Goal: Information Seeking & Learning: Learn about a topic

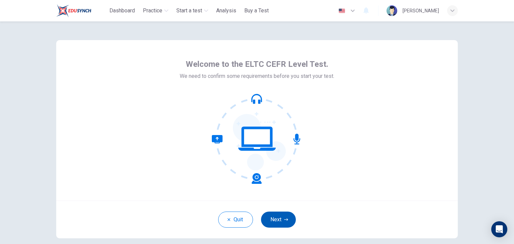
click at [279, 217] on button "Next" at bounding box center [278, 220] width 35 height 16
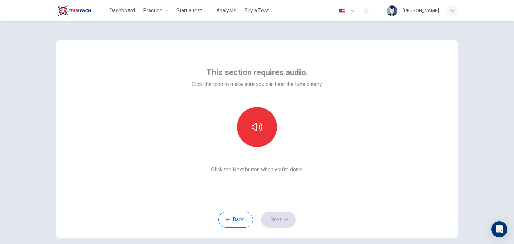
click at [275, 120] on div at bounding box center [257, 127] width 72 height 40
click at [261, 119] on button "button" at bounding box center [257, 127] width 40 height 40
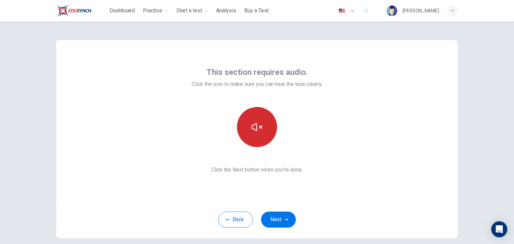
click at [259, 134] on button "button" at bounding box center [257, 127] width 40 height 40
click at [258, 129] on icon "button" at bounding box center [257, 127] width 11 height 11
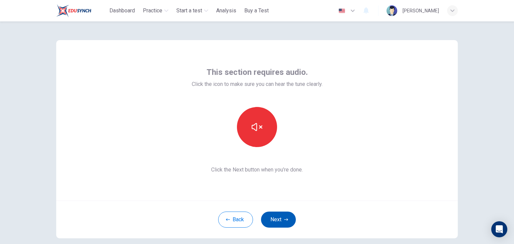
click at [280, 213] on button "Next" at bounding box center [278, 220] width 35 height 16
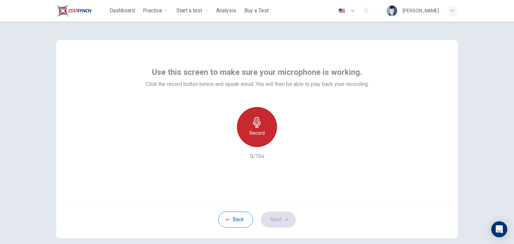
click at [255, 128] on icon "button" at bounding box center [257, 122] width 8 height 11
click at [262, 129] on div "Stop" at bounding box center [257, 127] width 40 height 40
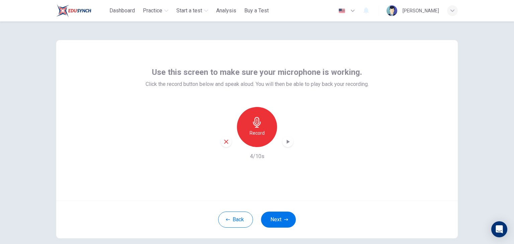
click at [285, 145] on icon "button" at bounding box center [288, 142] width 7 height 7
click at [259, 138] on div "Record" at bounding box center [257, 127] width 40 height 40
click at [258, 136] on h6 "Stop" at bounding box center [257, 133] width 10 height 8
click at [287, 143] on icon "button" at bounding box center [288, 142] width 7 height 7
click at [253, 133] on h6 "Record" at bounding box center [257, 133] width 15 height 8
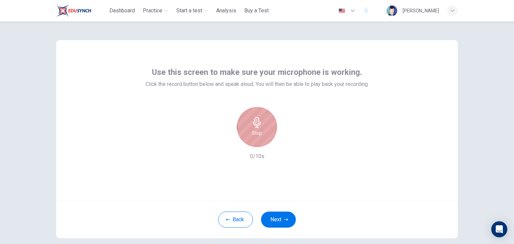
click at [269, 136] on div "Stop" at bounding box center [257, 127] width 40 height 40
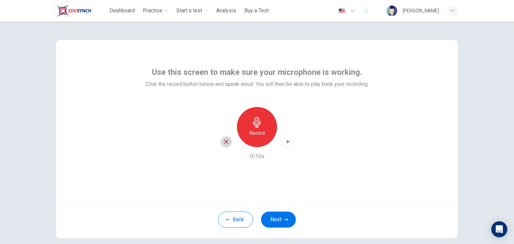
click at [221, 141] on div "button" at bounding box center [226, 142] width 11 height 11
click at [263, 130] on div "Record" at bounding box center [257, 127] width 40 height 40
click at [287, 141] on icon "button" at bounding box center [288, 142] width 3 height 4
click at [223, 141] on icon "button" at bounding box center [226, 142] width 6 height 6
click at [283, 215] on button "Next" at bounding box center [278, 220] width 35 height 16
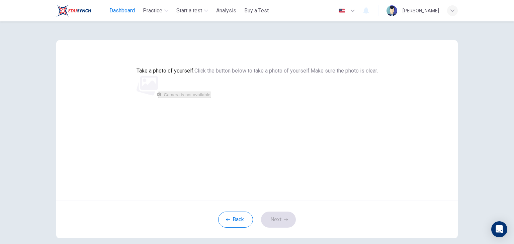
click at [118, 10] on span "Dashboard" at bounding box center [121, 11] width 25 height 8
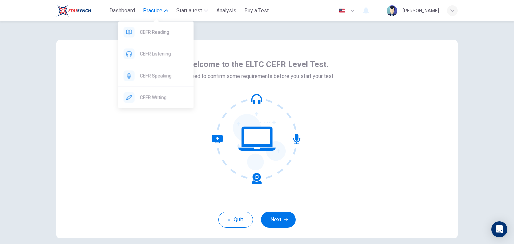
click at [145, 11] on span "Practice" at bounding box center [152, 11] width 19 height 8
click at [149, 94] on span "CEFR Writing" at bounding box center [164, 97] width 49 height 8
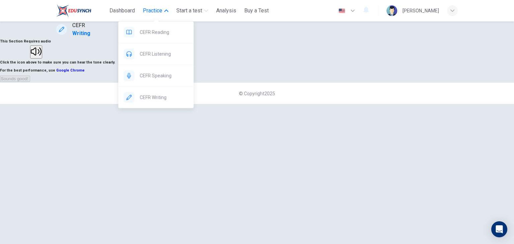
click at [153, 98] on span "CEFR Writing" at bounding box center [164, 97] width 49 height 8
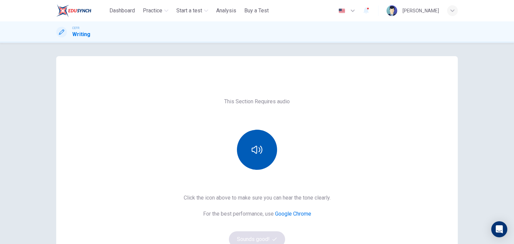
scroll to position [67, 0]
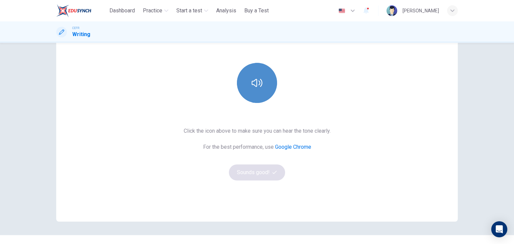
click at [252, 78] on icon "button" at bounding box center [257, 83] width 11 height 11
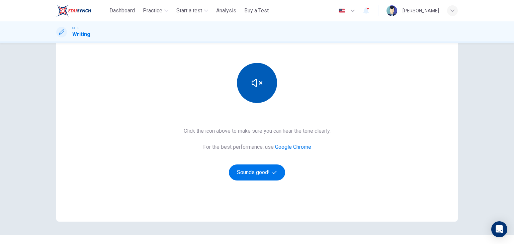
click at [255, 87] on icon "button" at bounding box center [257, 83] width 11 height 11
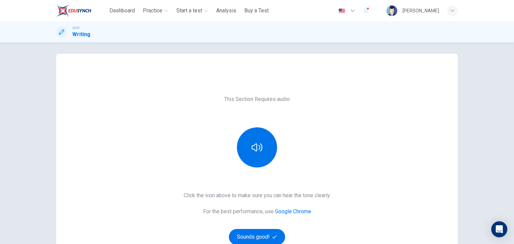
scroll to position [0, 0]
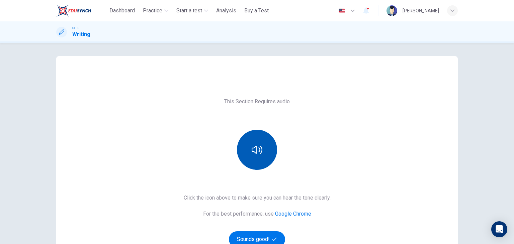
click at [262, 152] on button "button" at bounding box center [257, 150] width 40 height 40
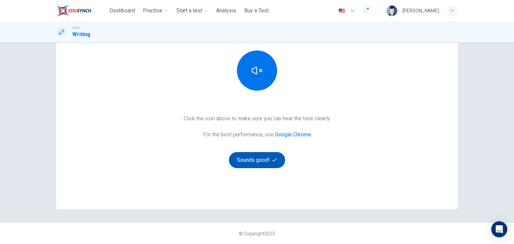
click at [268, 164] on button "Sounds good!" at bounding box center [257, 160] width 56 height 16
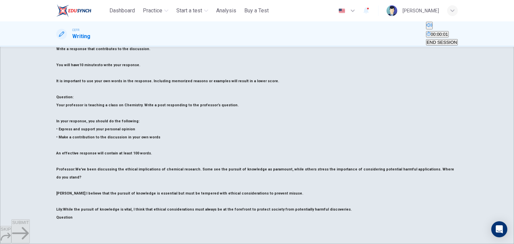
scroll to position [0, 0]
drag, startPoint x: 63, startPoint y: 73, endPoint x: 146, endPoint y: 73, distance: 83.3
click at [146, 73] on div "Question 1 Question Type : Writing for an Academic Discussion Directions For th…" at bounding box center [257, 161] width 402 height 345
drag, startPoint x: 181, startPoint y: 74, endPoint x: 64, endPoint y: 74, distance: 116.8
click at [64, 74] on div "Question 1 Question Type : Writing for an Academic Discussion Directions For th…" at bounding box center [257, 161] width 402 height 345
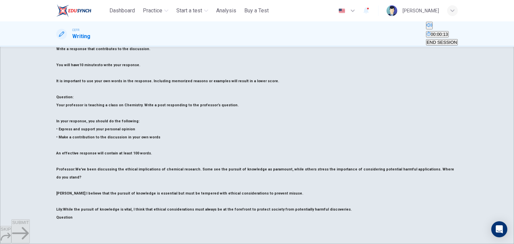
drag, startPoint x: 82, startPoint y: 74, endPoint x: 178, endPoint y: 77, distance: 95.4
click at [178, 77] on p "For this task, you will read an online discussion. A professor has posted a que…" at bounding box center [257, 49] width 402 height 72
drag, startPoint x: 187, startPoint y: 76, endPoint x: 87, endPoint y: 75, distance: 100.1
click at [87, 75] on p "For this task, you will read an online discussion. A professor has posted a que…" at bounding box center [257, 49] width 402 height 72
drag, startPoint x: 86, startPoint y: 75, endPoint x: 121, endPoint y: 75, distance: 34.8
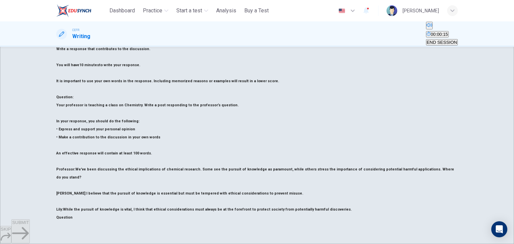
click at [121, 75] on p "For this task, you will read an online discussion. A professor has posted a que…" at bounding box center [257, 49] width 402 height 72
drag, startPoint x: 65, startPoint y: 90, endPoint x: 120, endPoint y: 91, distance: 54.9
click at [119, 85] on p "For this task, you will read an online discussion. A professor has posted a que…" at bounding box center [257, 49] width 402 height 72
drag, startPoint x: 120, startPoint y: 91, endPoint x: 152, endPoint y: 91, distance: 32.1
click at [151, 85] on p "For this task, you will read an online discussion. A professor has posted a que…" at bounding box center [257, 49] width 402 height 72
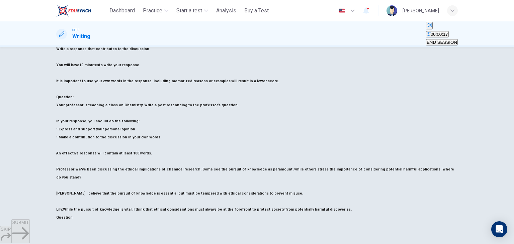
drag, startPoint x: 179, startPoint y: 91, endPoint x: 88, endPoint y: 88, distance: 90.8
click at [89, 85] on p "For this task, you will read an online discussion. A professor has posted a que…" at bounding box center [257, 49] width 402 height 72
drag, startPoint x: 82, startPoint y: 106, endPoint x: 144, endPoint y: 107, distance: 61.9
click at [144, 85] on p "For this task, you will read an online discussion. A professor has posted a que…" at bounding box center [257, 49] width 402 height 72
click at [143, 85] on p "For this task, you will read an online discussion. A professor has posted a que…" at bounding box center [257, 49] width 402 height 72
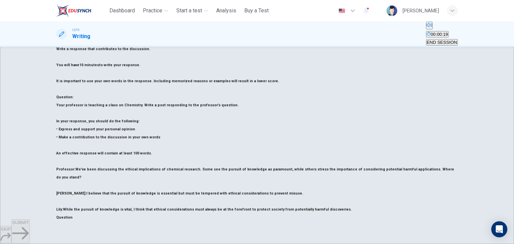
click at [115, 85] on p "For this task, you will read an online discussion. A professor has posted a que…" at bounding box center [257, 49] width 402 height 72
click at [108, 85] on p "For this task, you will read an online discussion. A professor has posted a que…" at bounding box center [257, 49] width 402 height 72
click at [88, 222] on h6 "Your professor is teaching a class on Chemistry. Write a post responding to the…" at bounding box center [257, 226] width 402 height 8
drag, startPoint x: 126, startPoint y: 10, endPoint x: 293, endPoint y: 54, distance: 172.7
click at [126, 10] on span "Dashboard" at bounding box center [121, 11] width 25 height 8
